Goal: Information Seeking & Learning: Learn about a topic

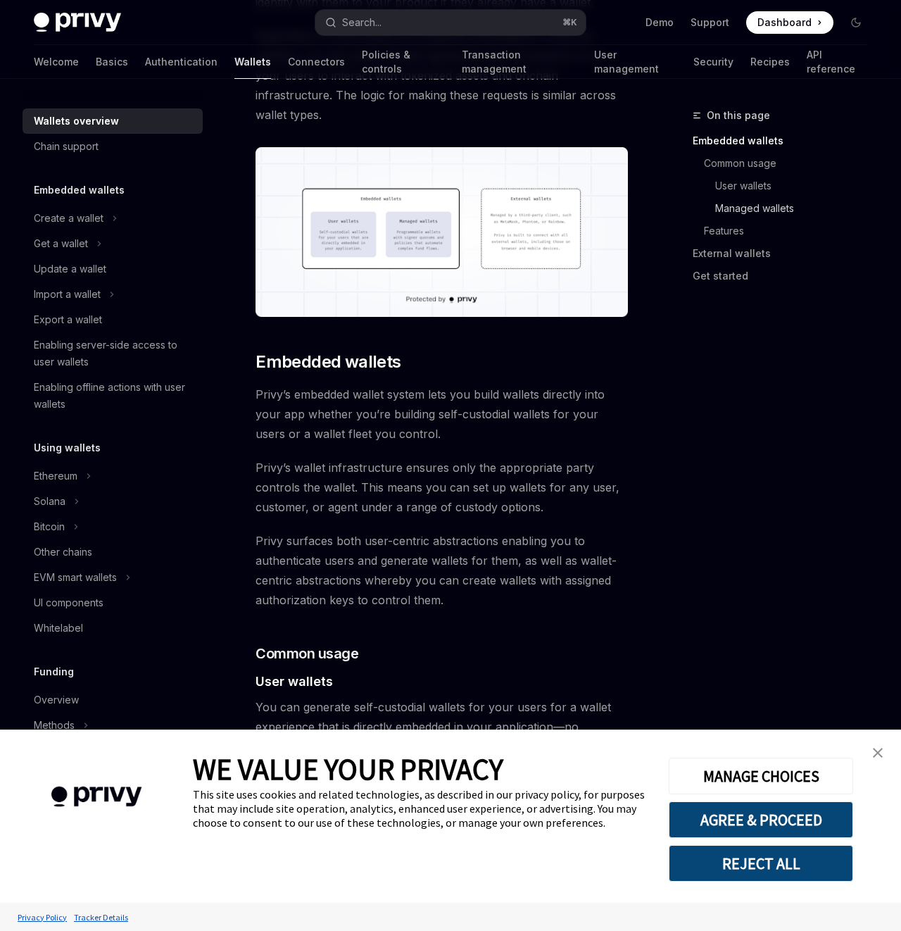
scroll to position [489, 0]
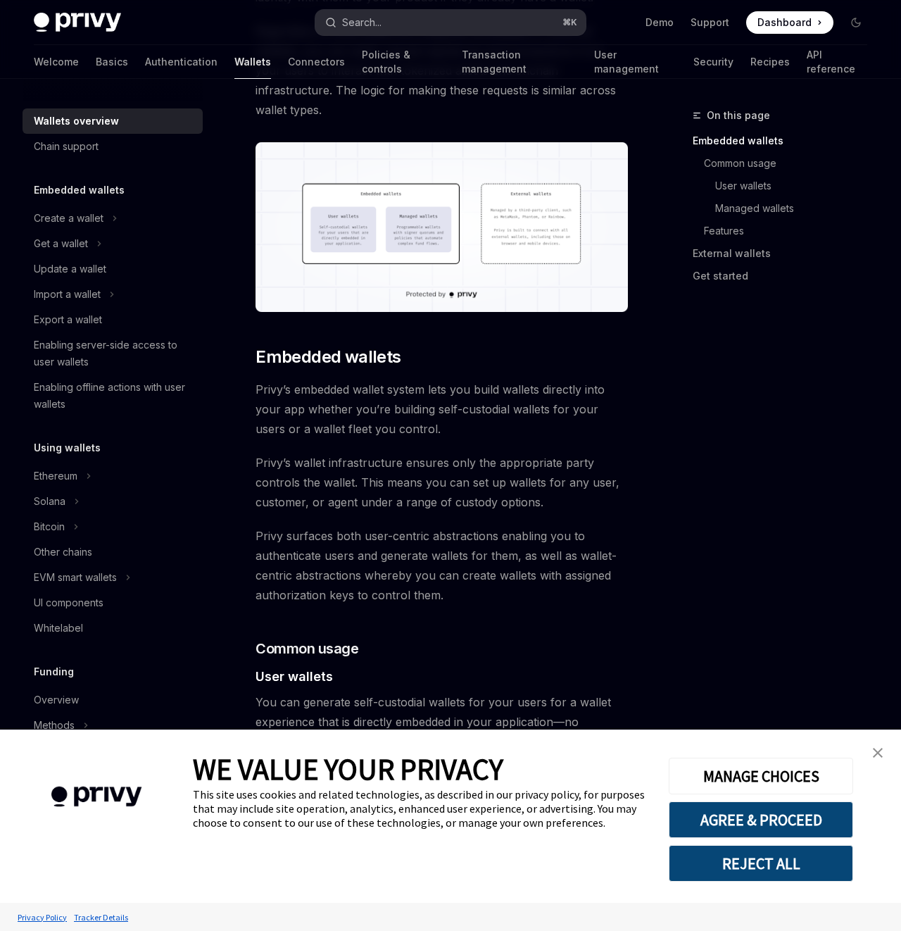
click at [379, 19] on div "Search..." at bounding box center [361, 22] width 39 height 17
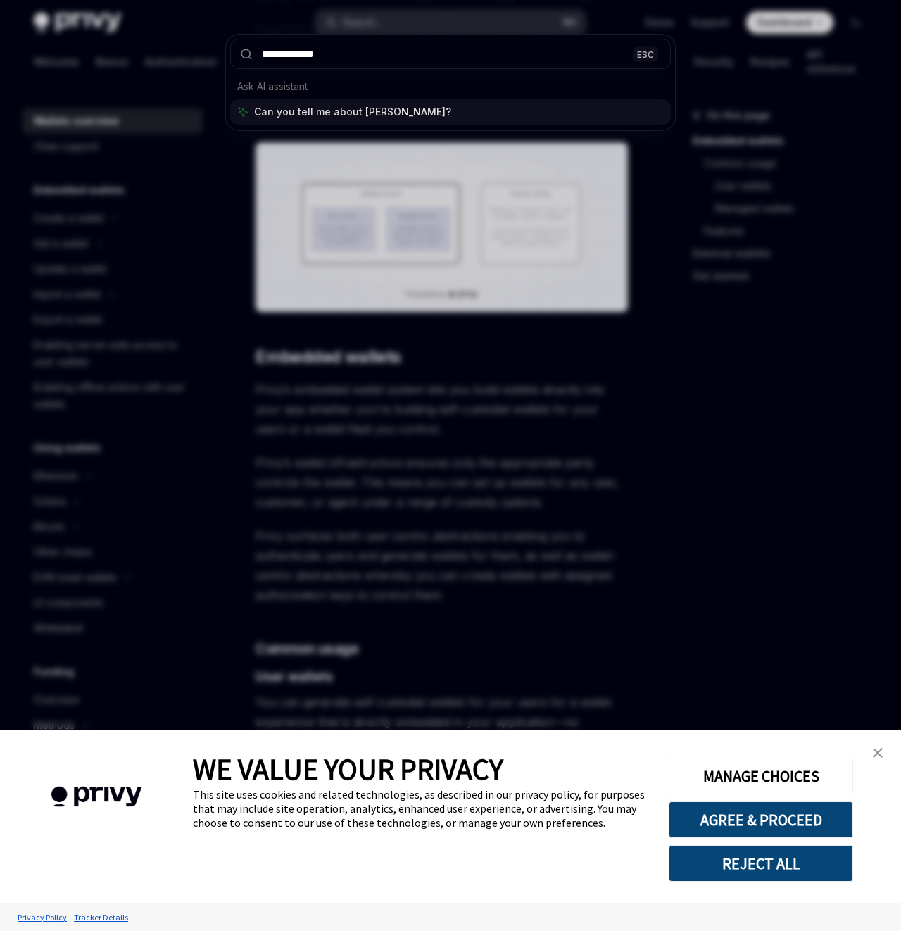
type input "**********"
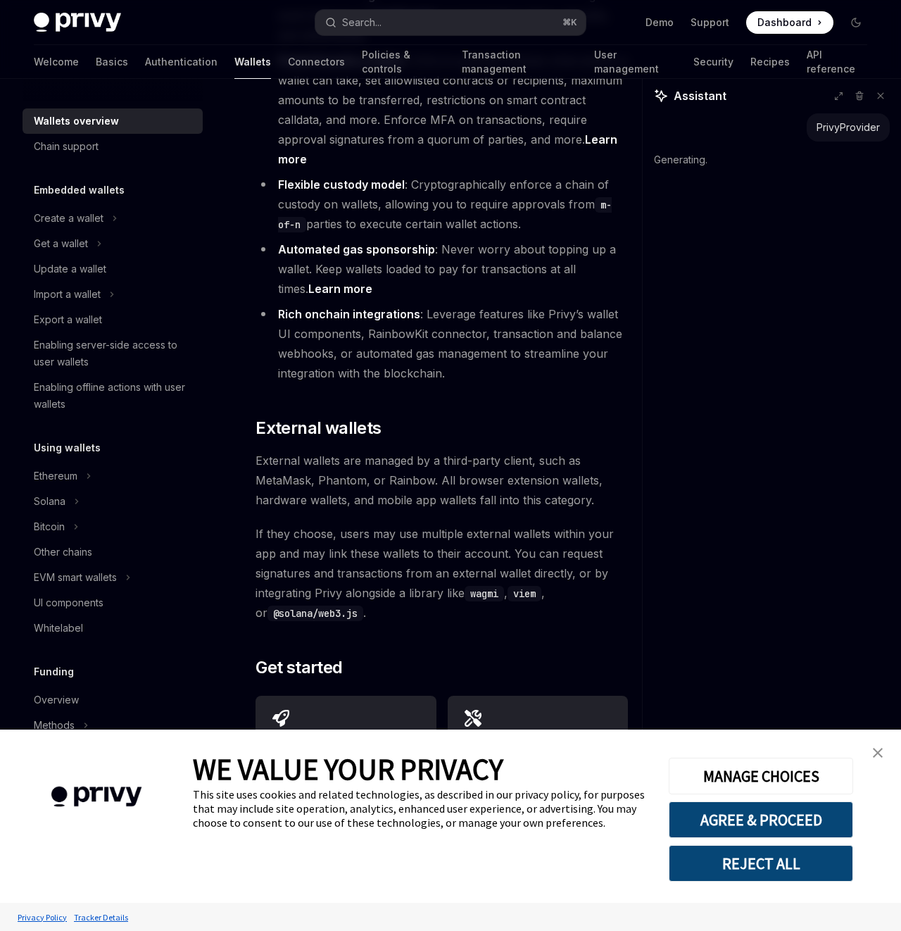
scroll to position [2378, 0]
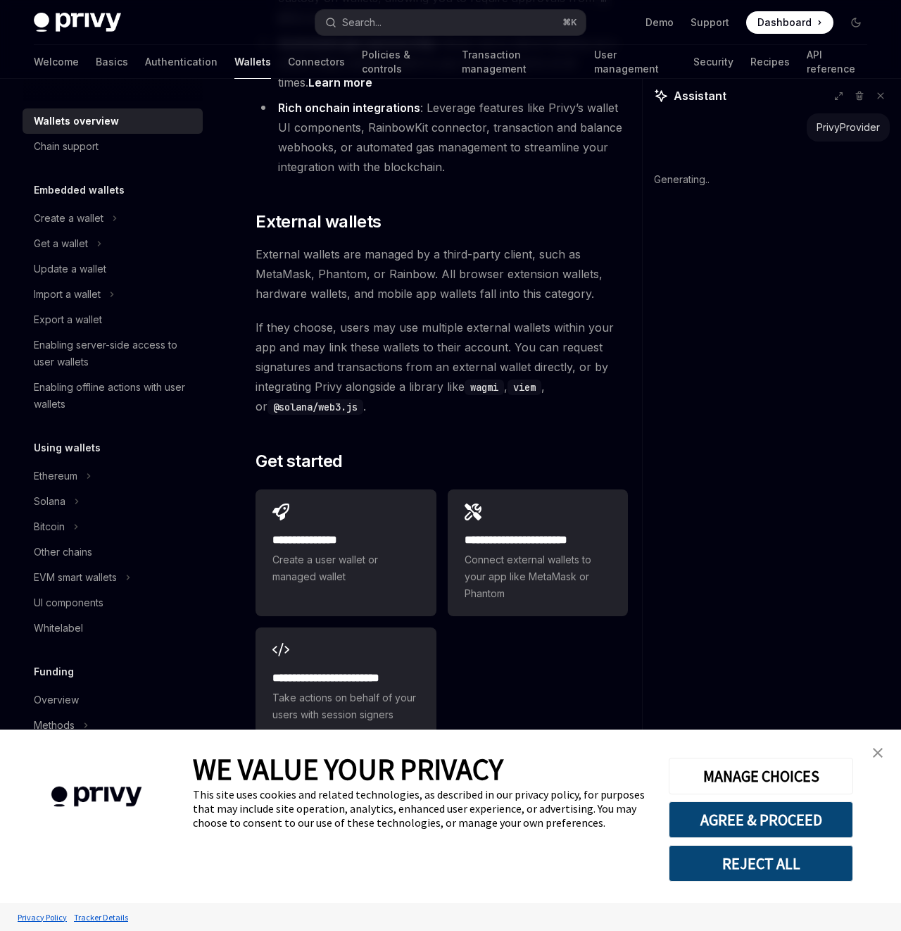
click at [880, 754] on img "close banner" at bounding box center [878, 753] width 10 height 10
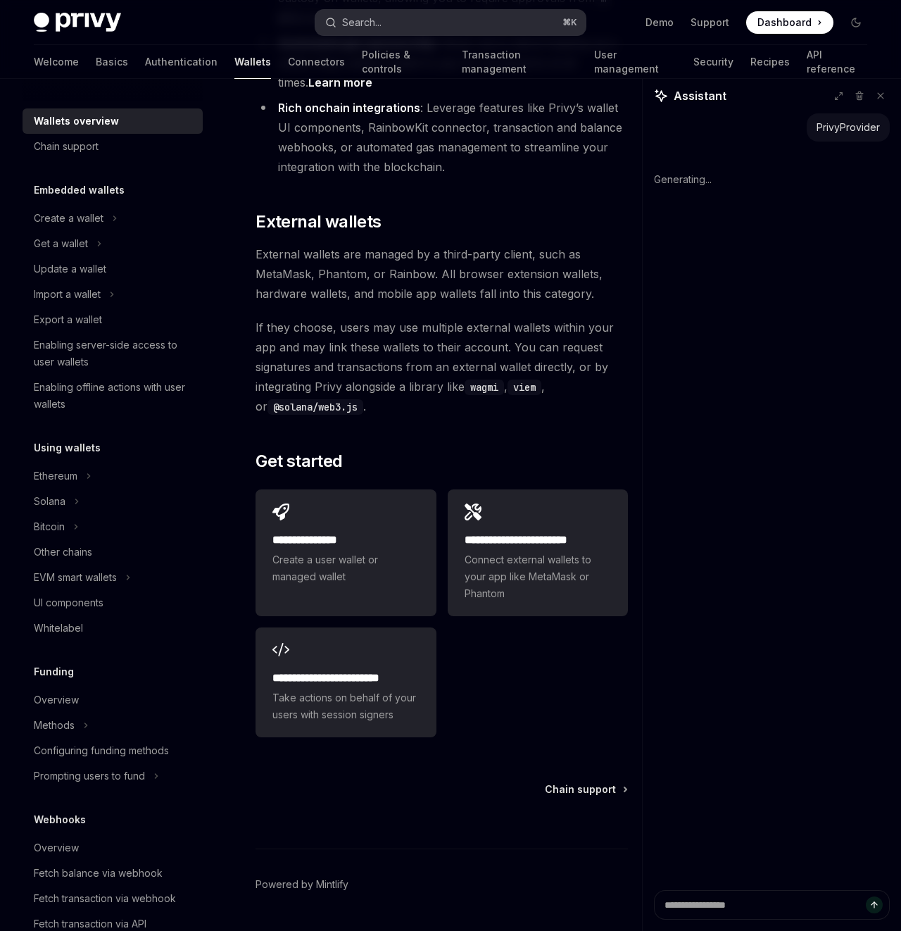
click at [403, 23] on button "Search... ⌘ K" at bounding box center [450, 22] width 270 height 25
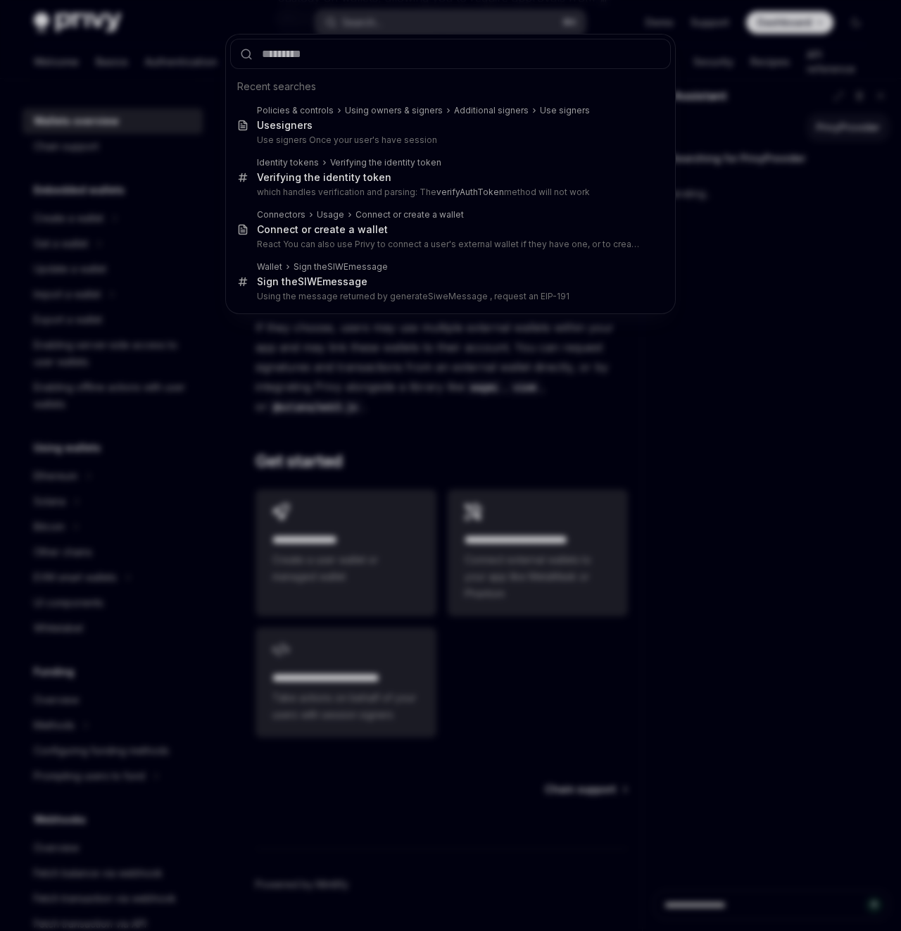
type textarea "*"
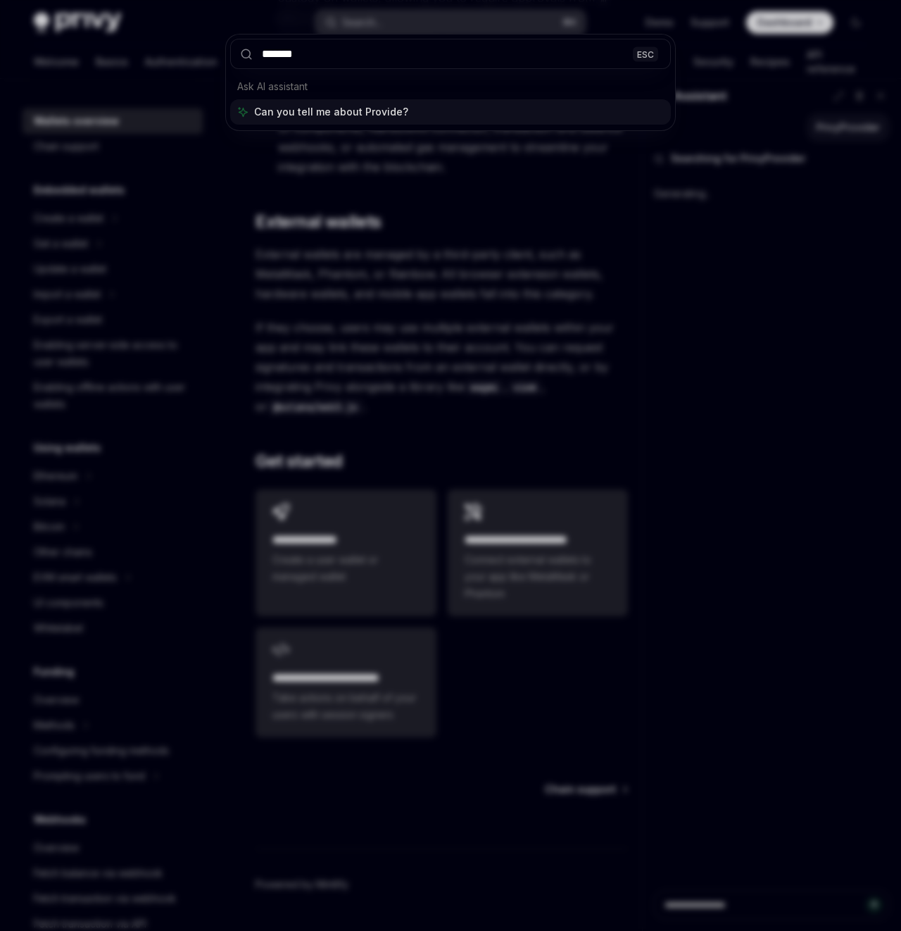
type input "********"
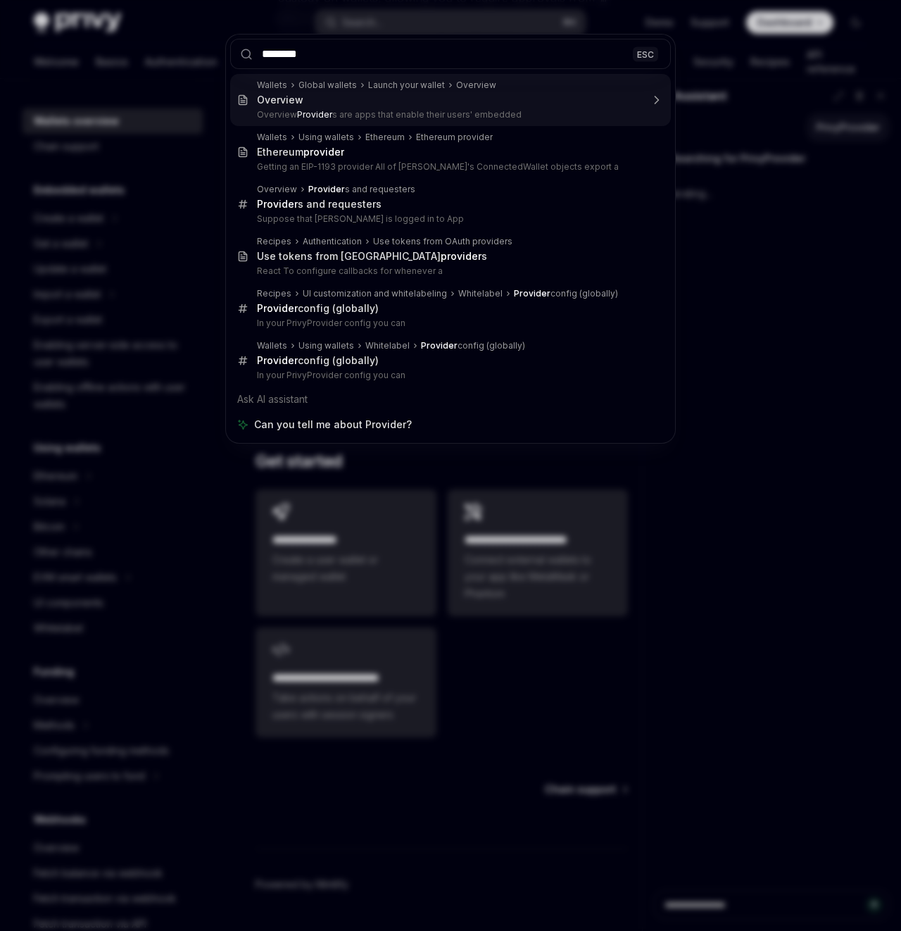
type textarea "*"
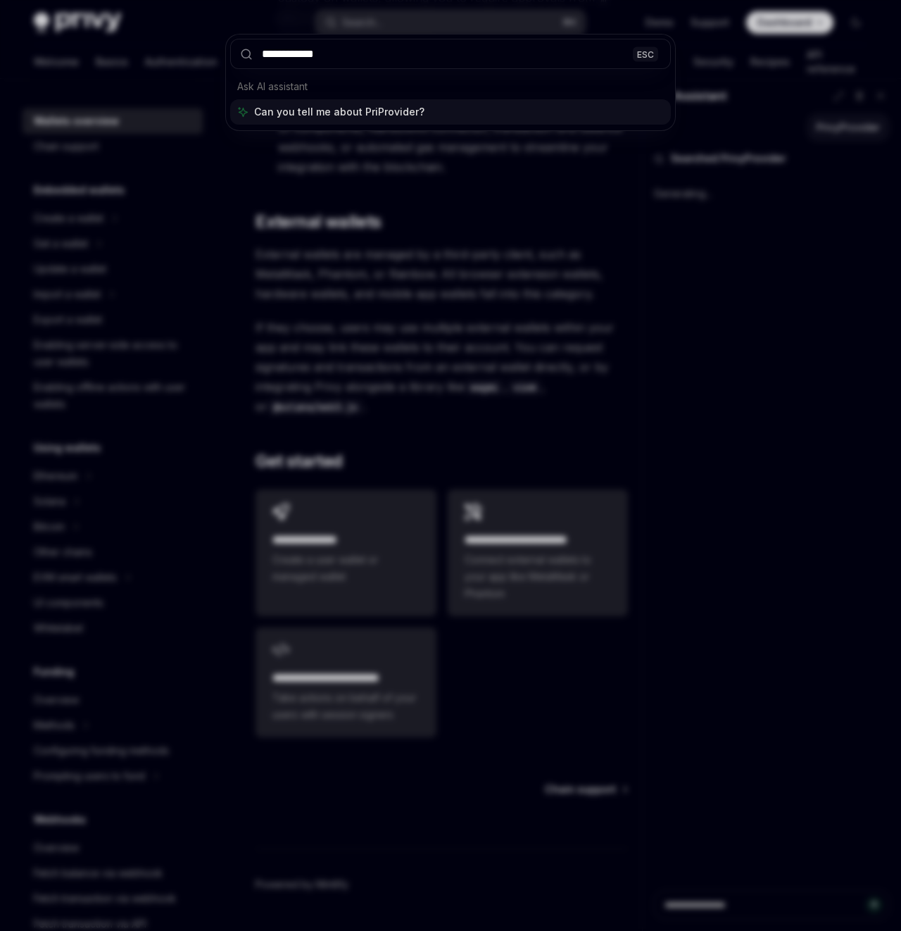
type input "**********"
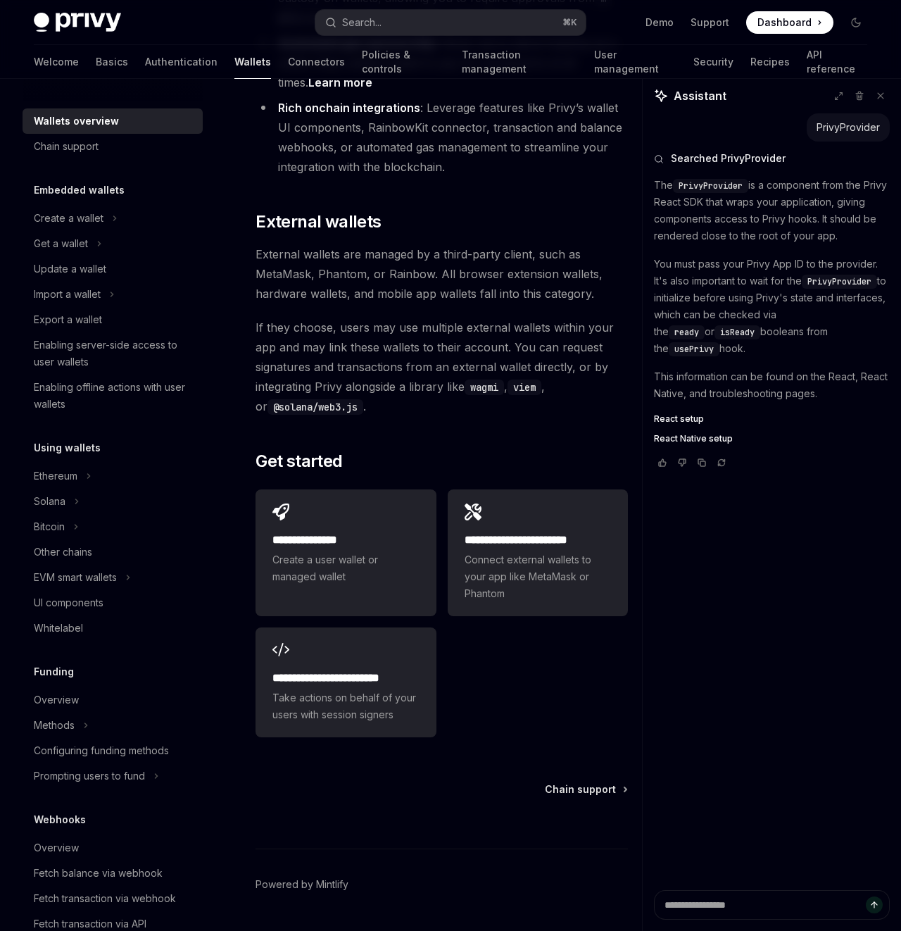
type textarea "*"
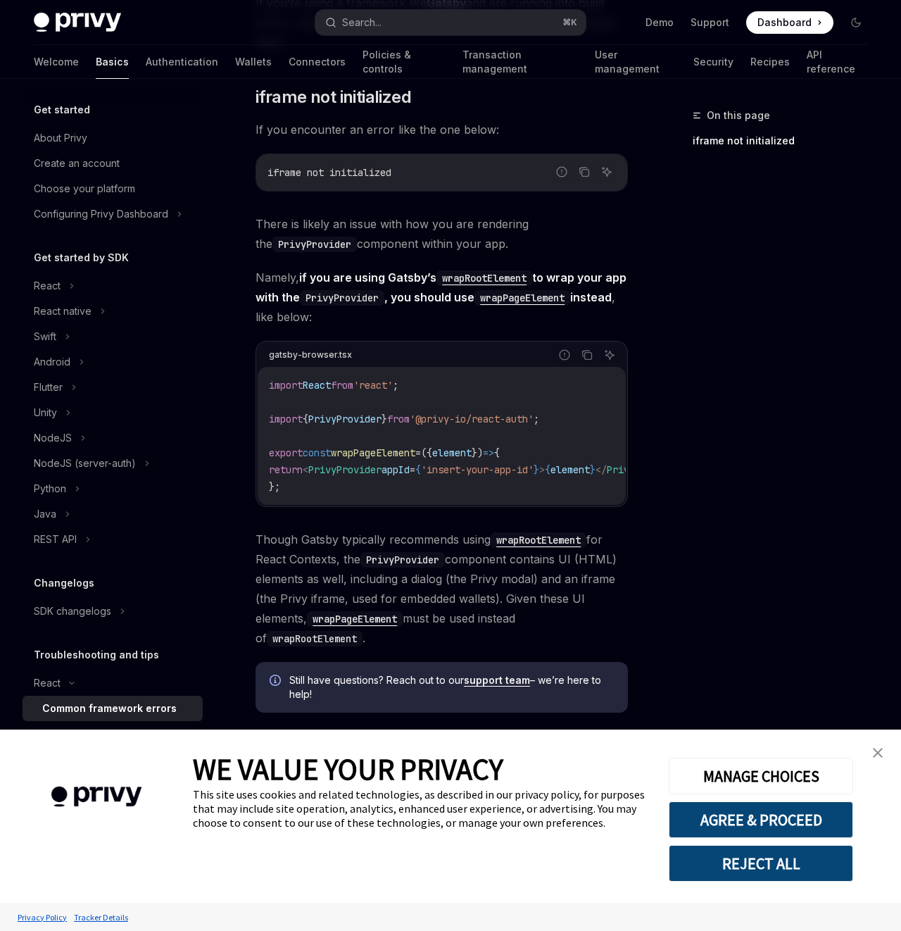
scroll to position [340, 0]
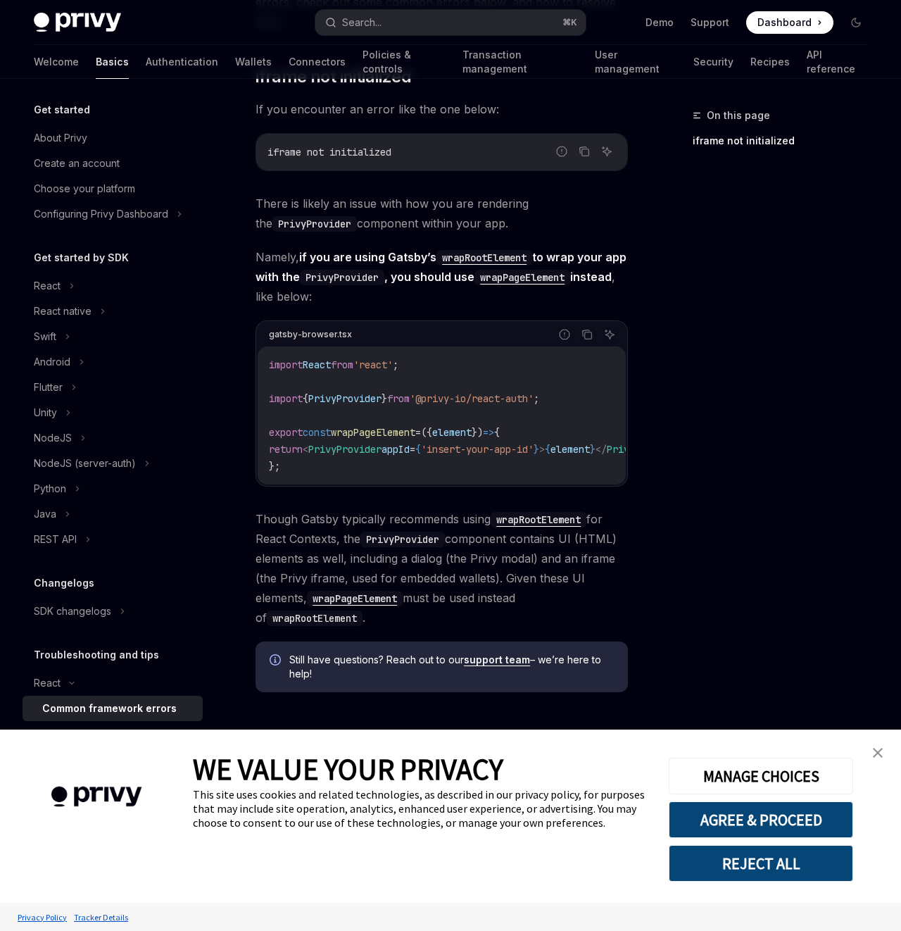
click at [771, 845] on button "REJECT ALL" at bounding box center [761, 863] width 184 height 37
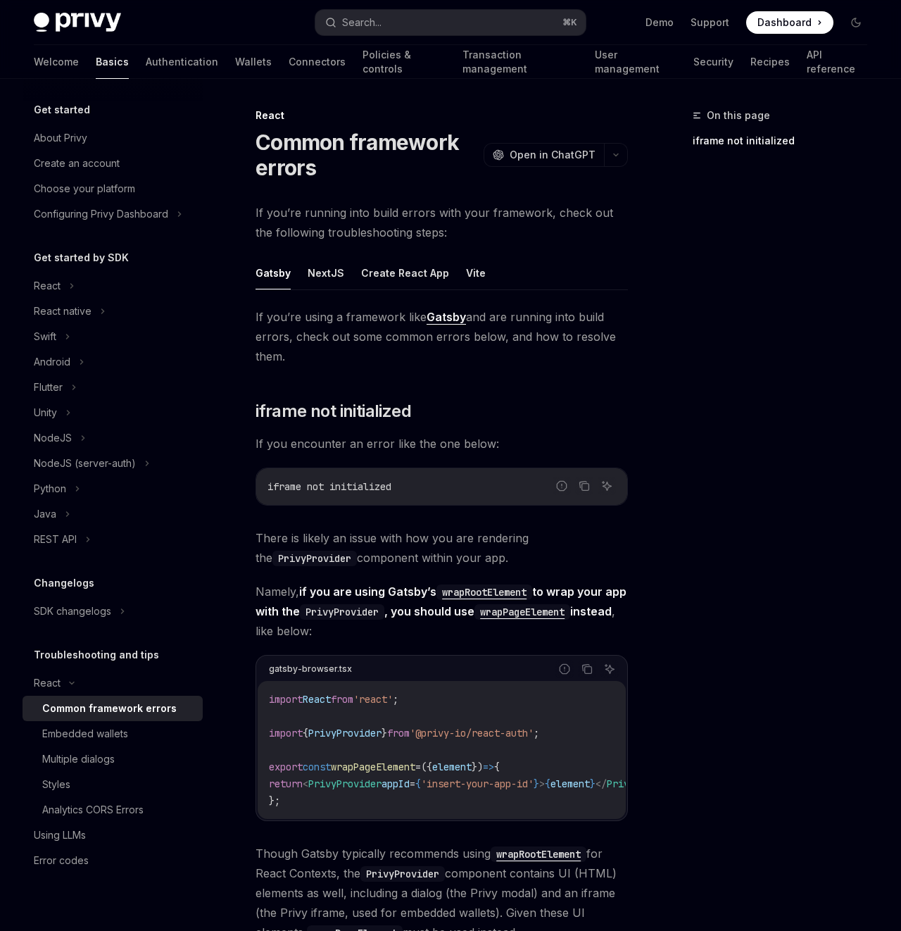
scroll to position [340, 0]
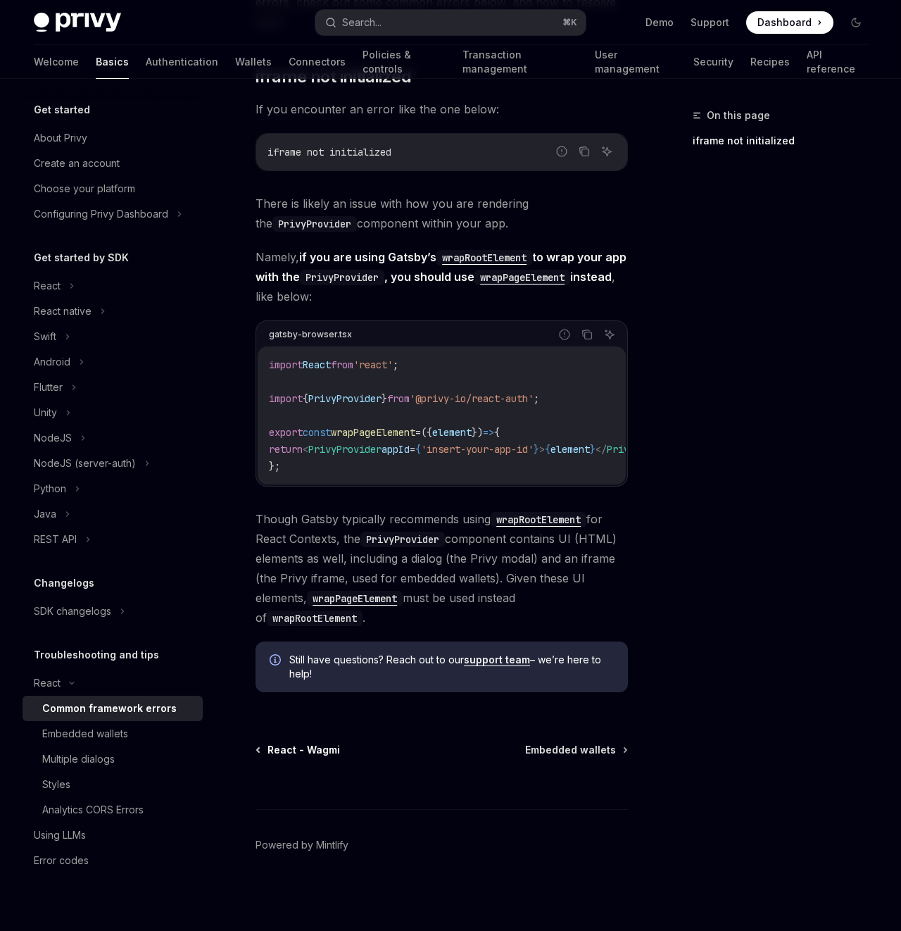
click at [275, 747] on span "React - Wagmi" at bounding box center [303, 750] width 73 height 14
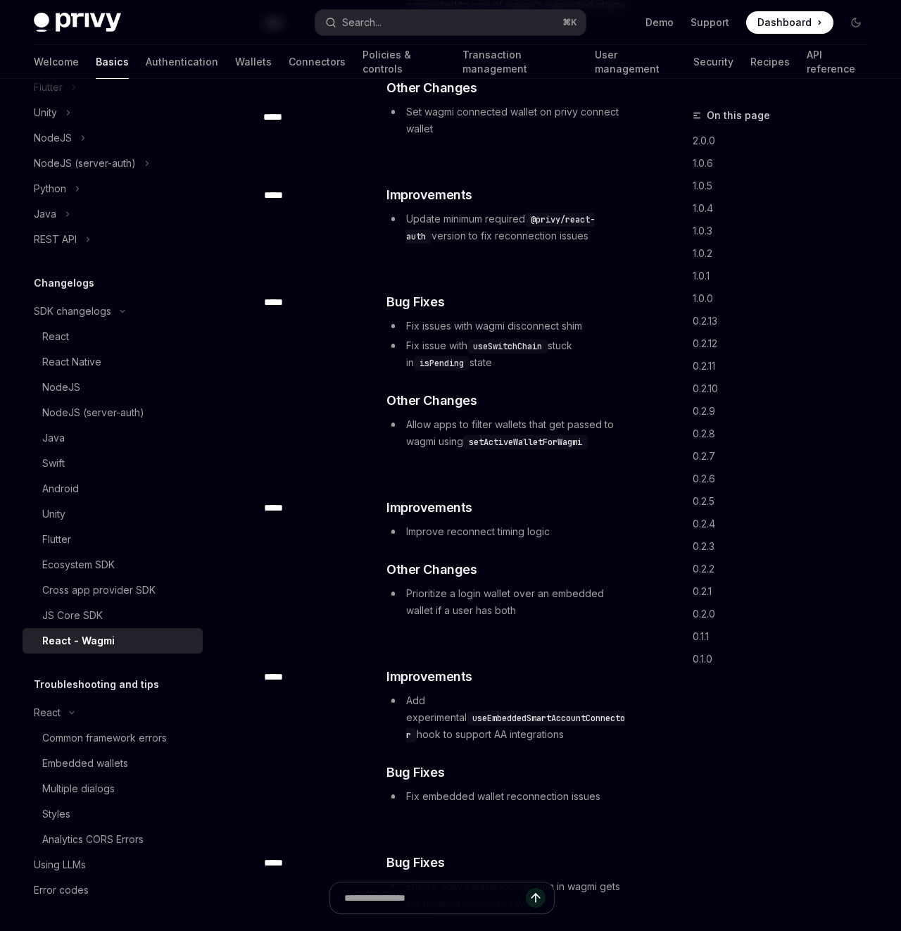
scroll to position [2286, 0]
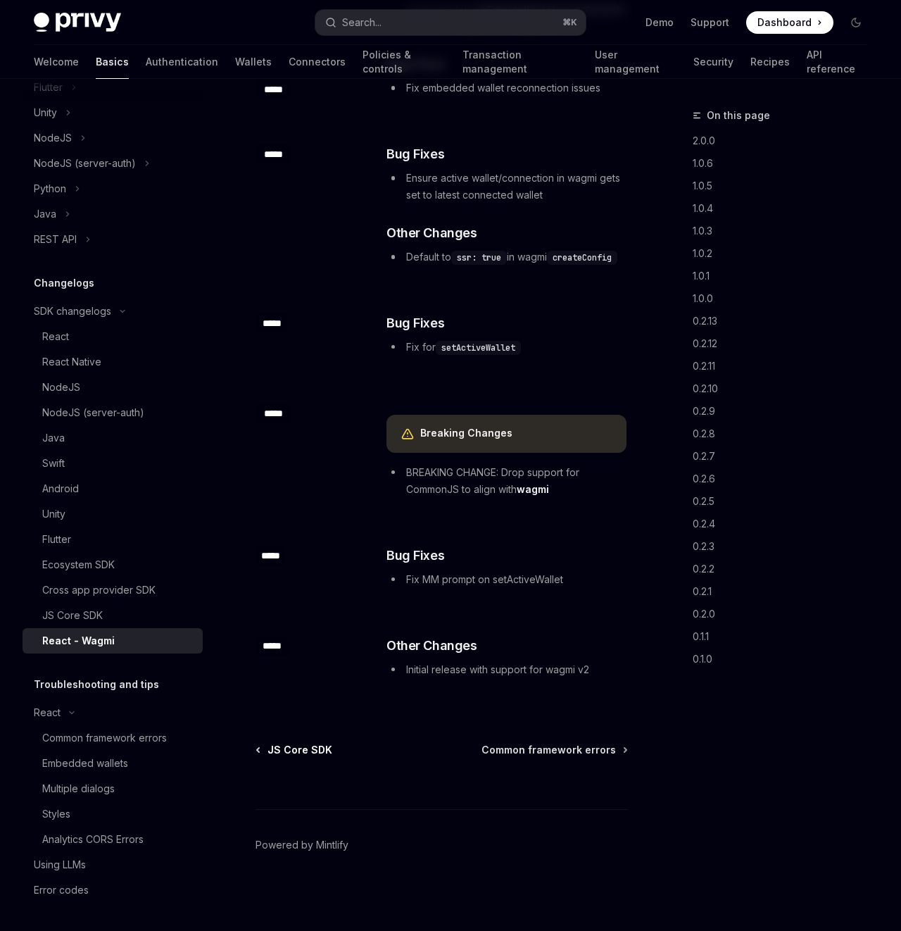
click at [307, 747] on span "JS Core SDK" at bounding box center [299, 750] width 65 height 14
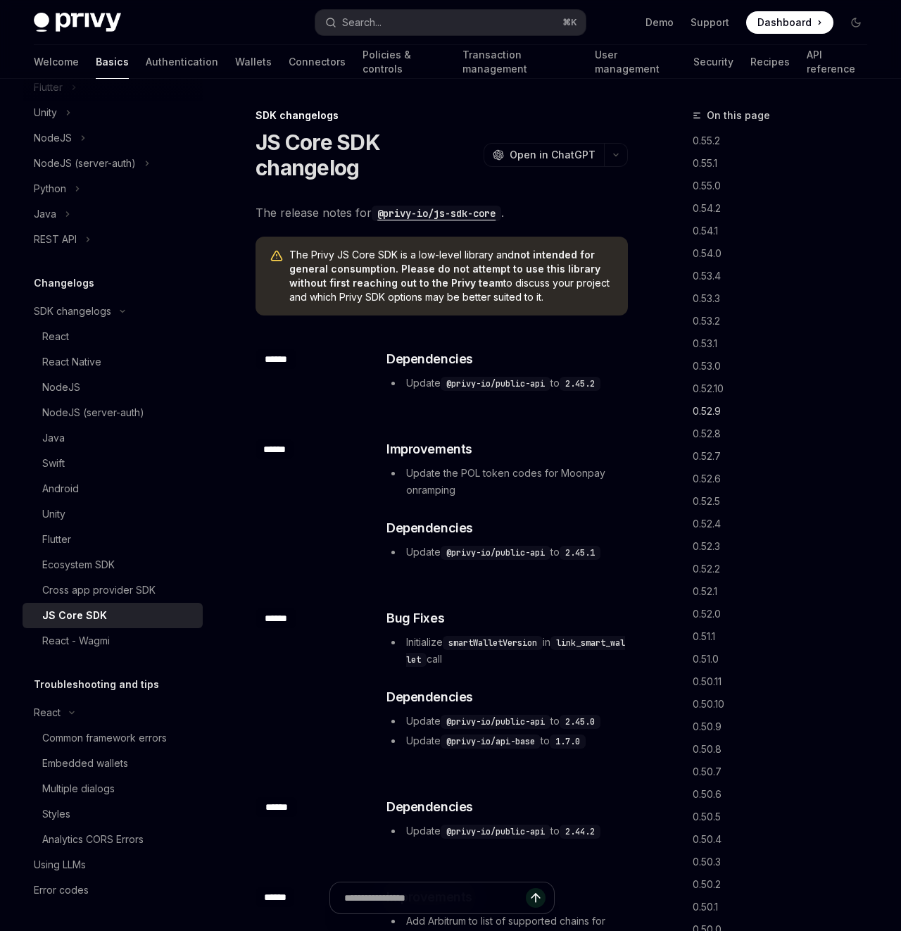
click at [58, 337] on div "React" at bounding box center [55, 336] width 27 height 17
type textarea "*"
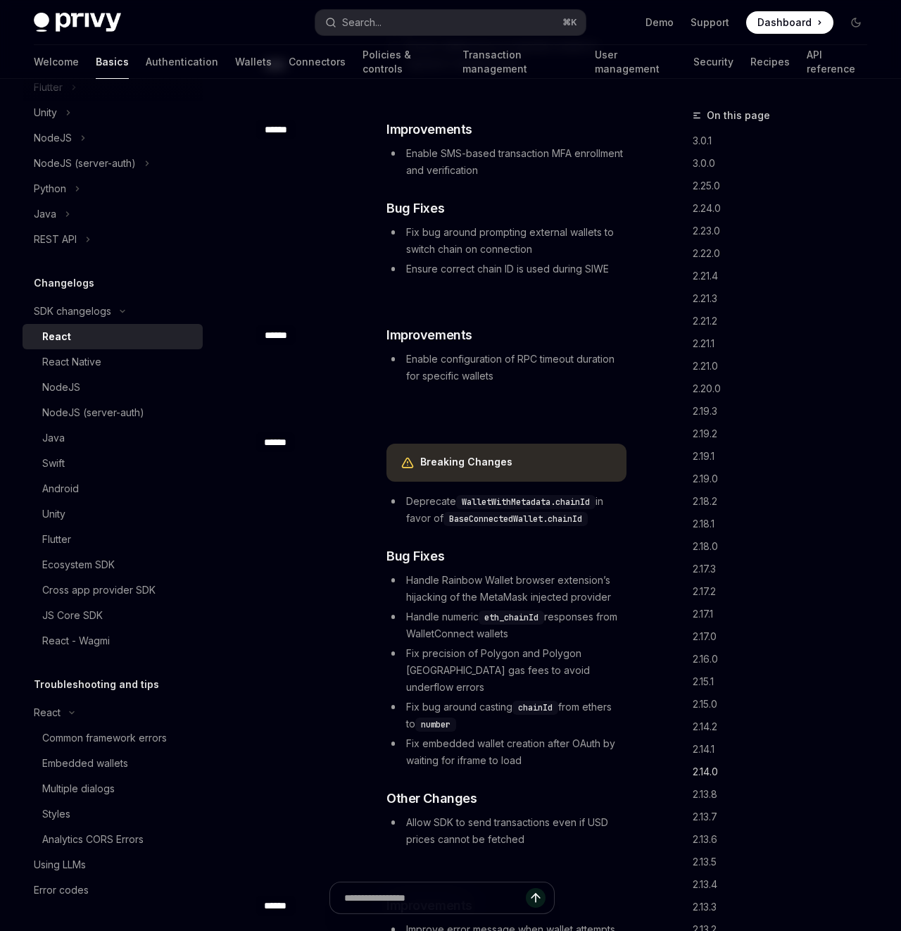
scroll to position [54542, 0]
